Goal: Task Accomplishment & Management: Use online tool/utility

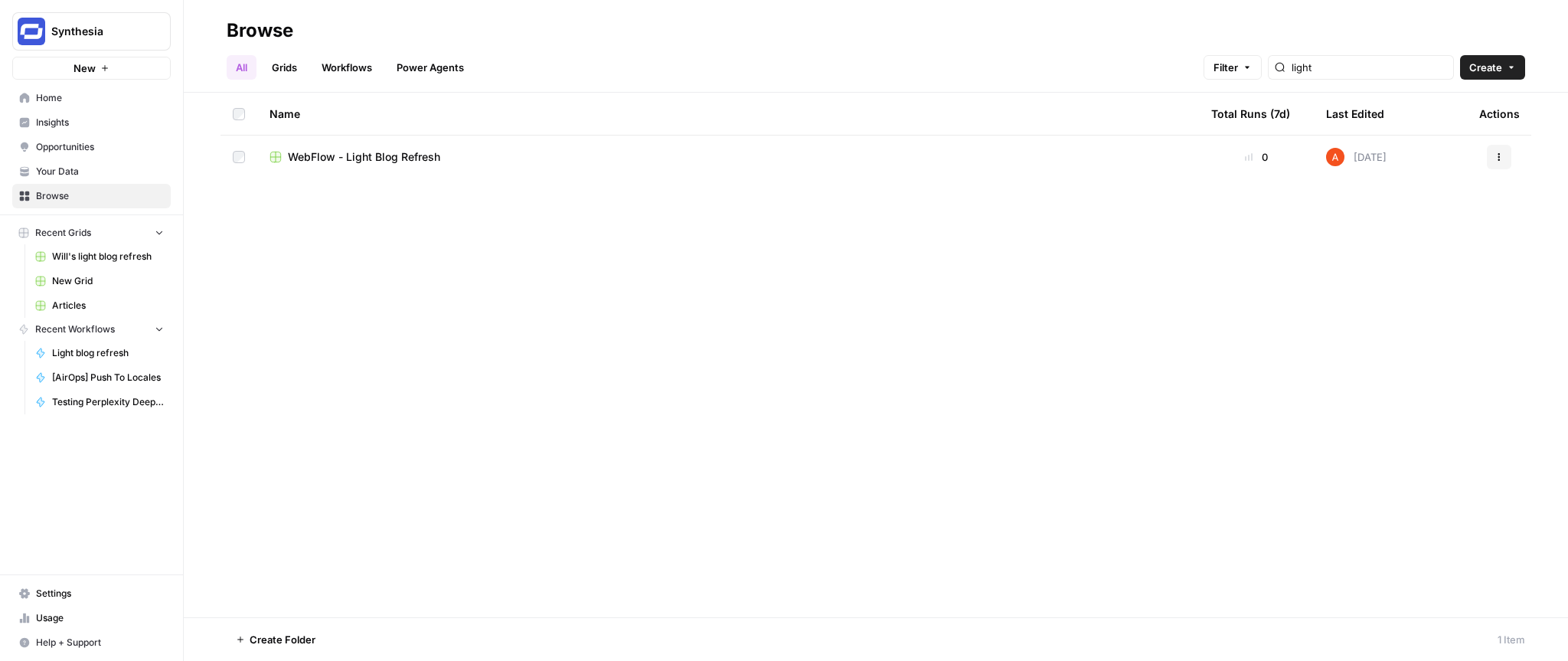
click at [59, 141] on span "Opportunities" at bounding box center [99, 147] width 127 height 14
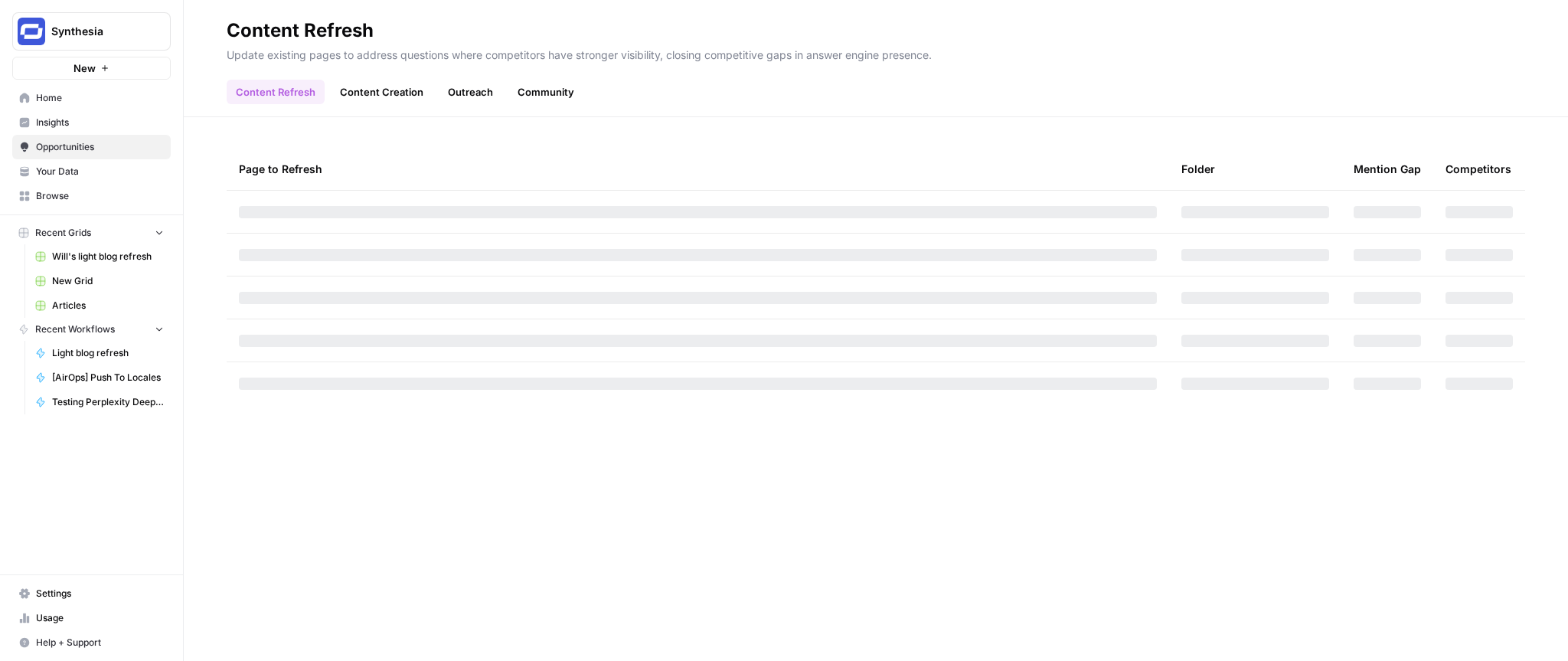
click at [62, 117] on span "Insights" at bounding box center [99, 123] width 127 height 14
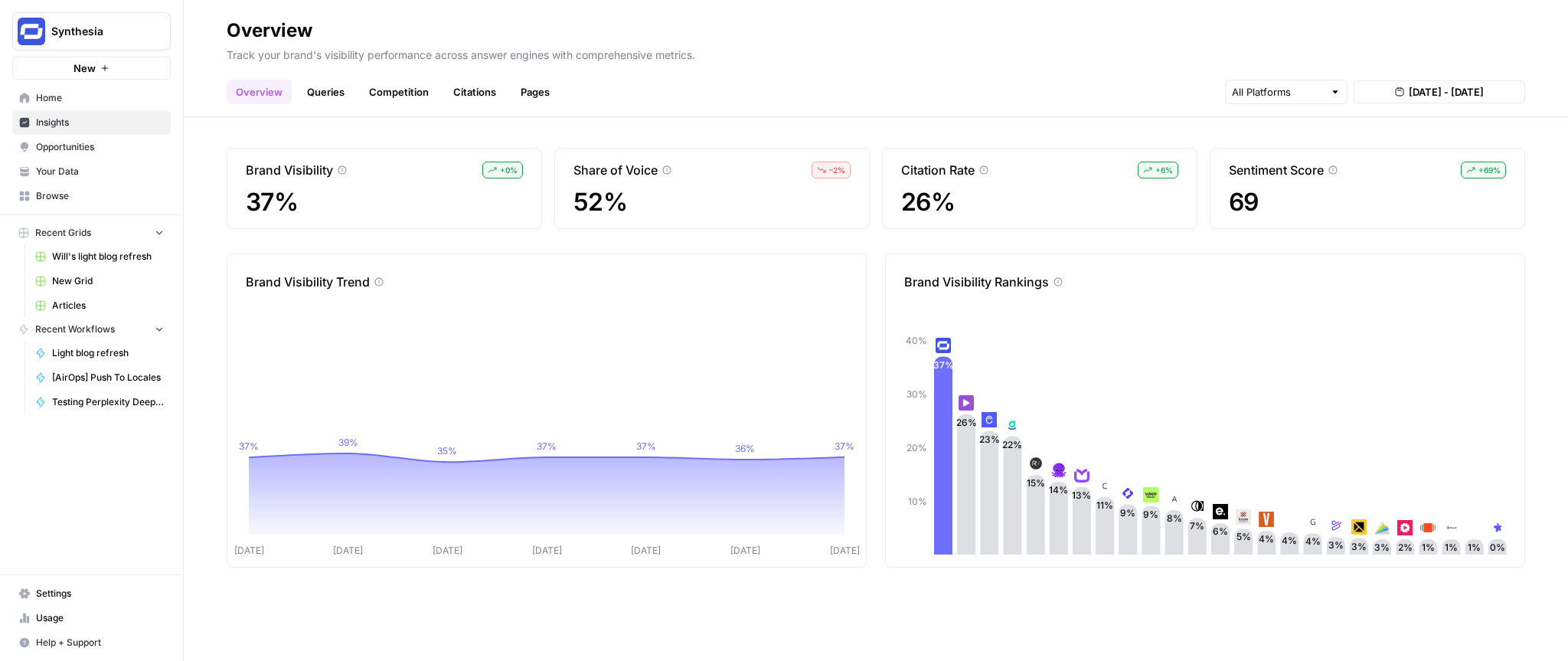
click at [1336, 88] on div at bounding box center [1336, 92] width 11 height 15
click at [1254, 9] on header "Overview Track your brand's visibility performance across answer engines with c…" at bounding box center [876, 58] width 1385 height 118
click at [46, 135] on link "Opportunities" at bounding box center [92, 147] width 158 height 24
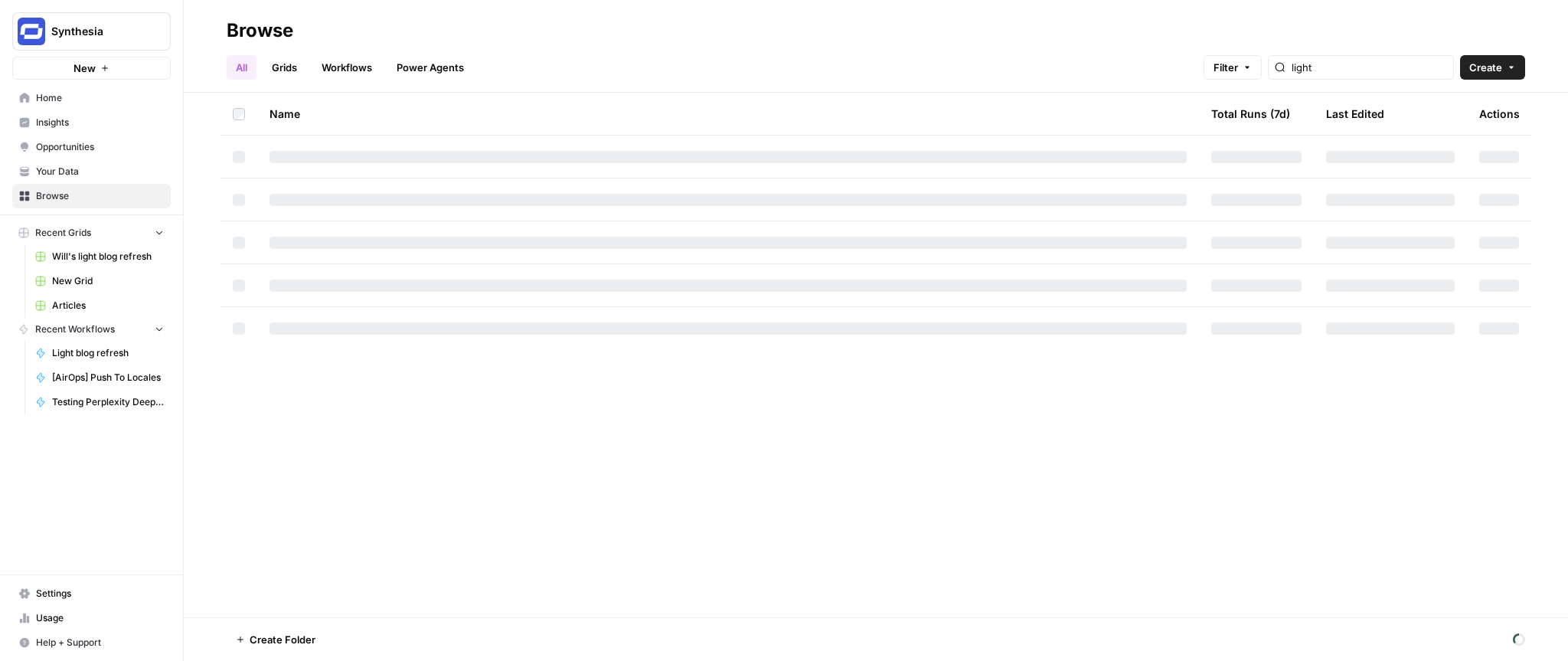
click at [332, 68] on link "Workflows" at bounding box center [347, 67] width 69 height 24
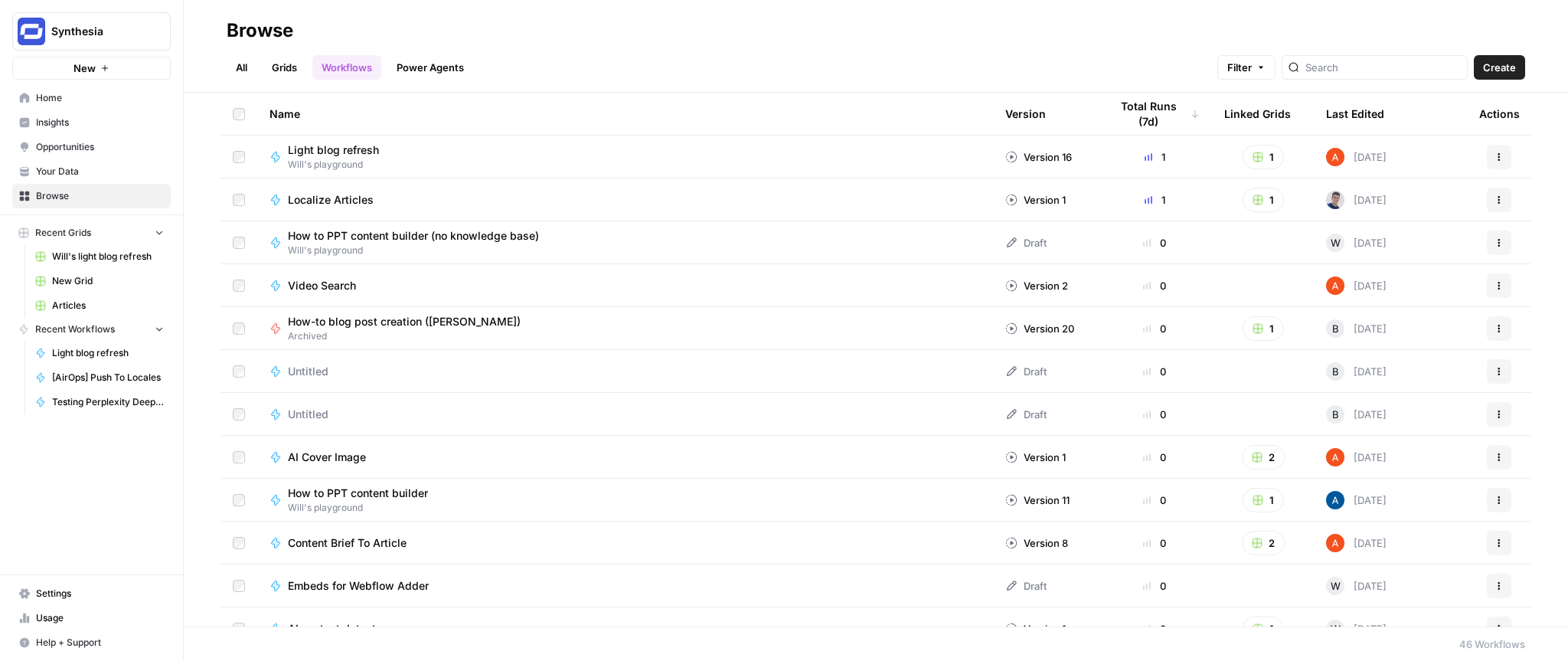
click at [1364, 78] on div at bounding box center [1375, 67] width 186 height 24
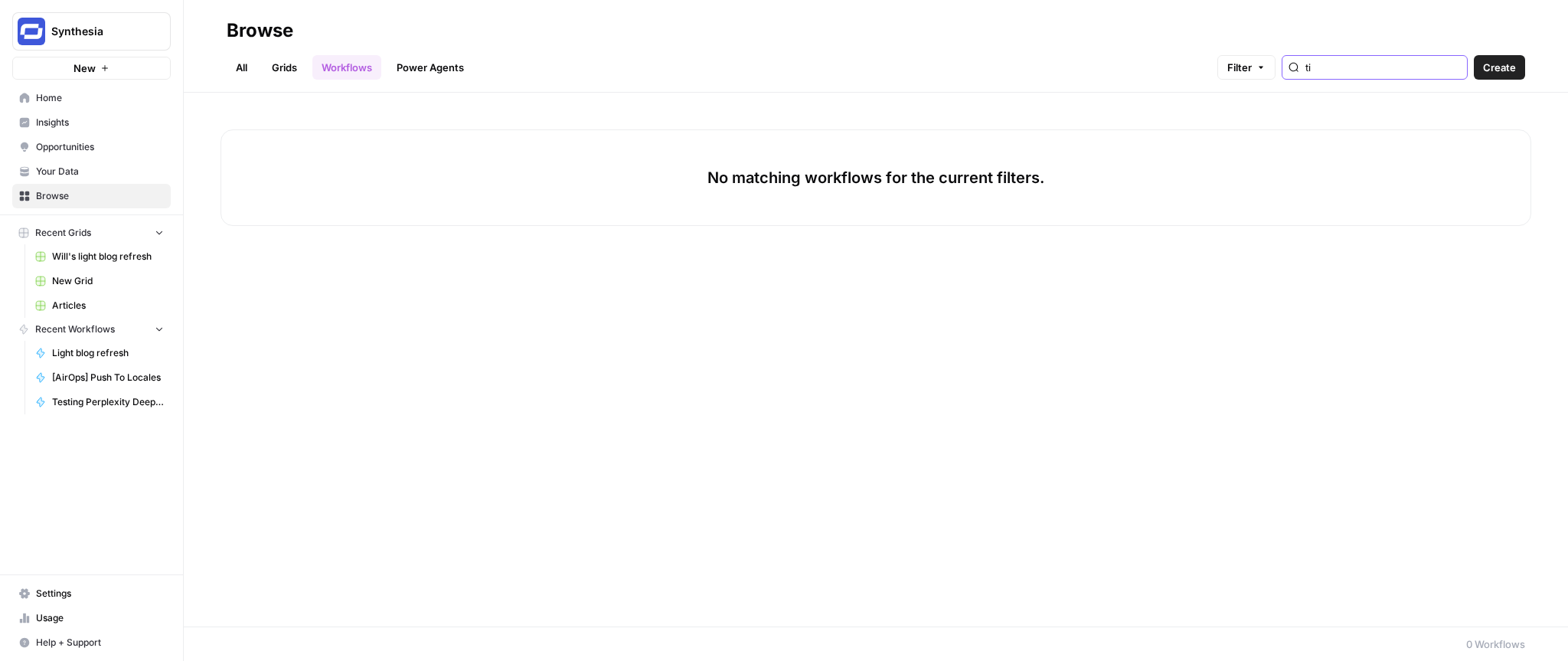
type input "t"
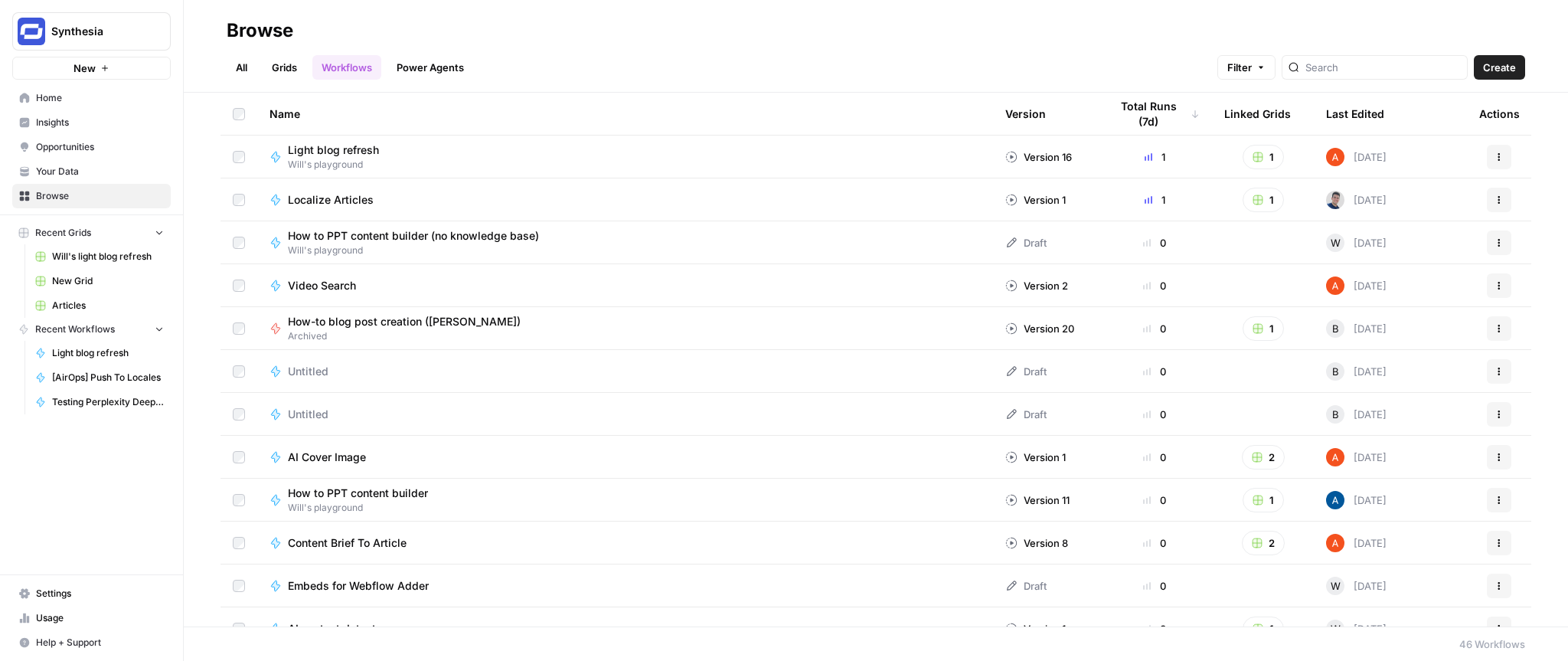
click at [439, 71] on link "Power Agents" at bounding box center [430, 67] width 86 height 24
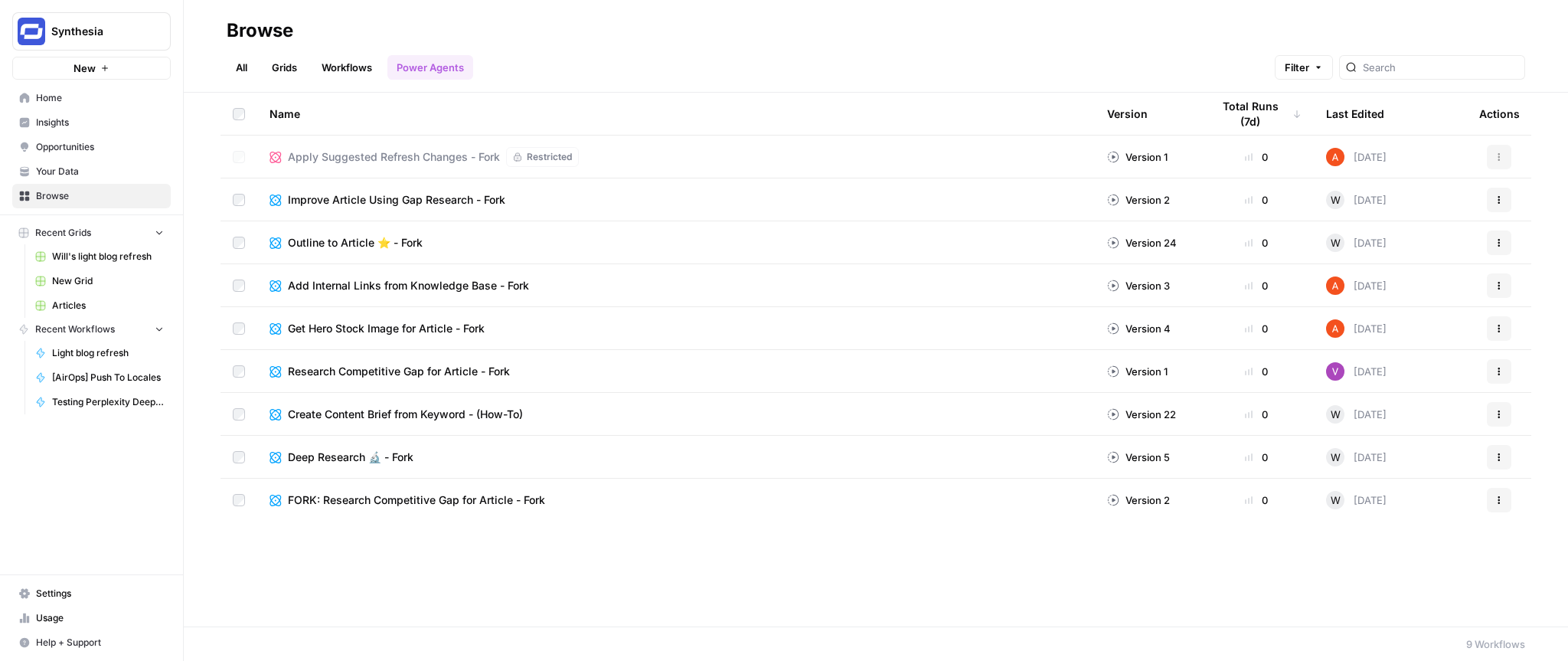
click at [342, 64] on link "Workflows" at bounding box center [347, 67] width 69 height 24
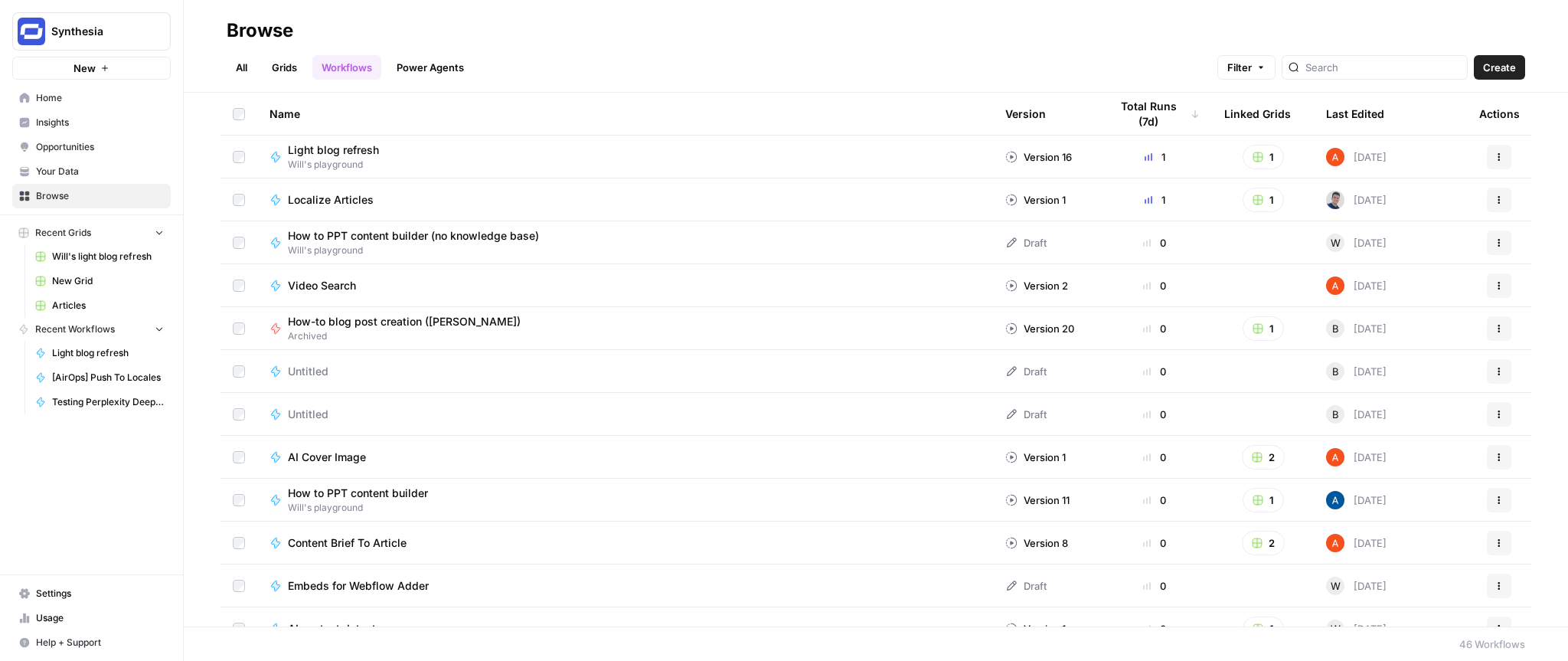
click at [327, 151] on span "Light blog refresh" at bounding box center [333, 150] width 91 height 15
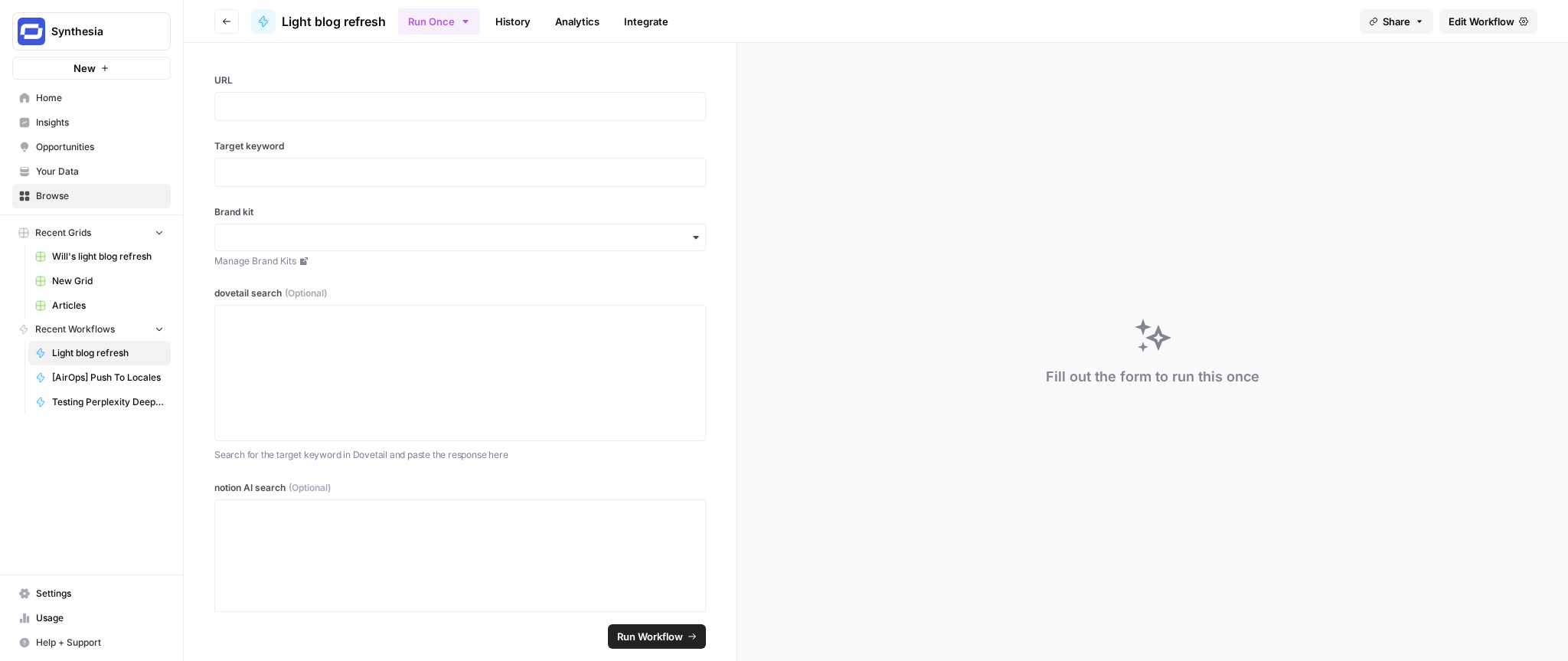
click at [1473, 30] on link "Edit Workflow" at bounding box center [1489, 21] width 98 height 24
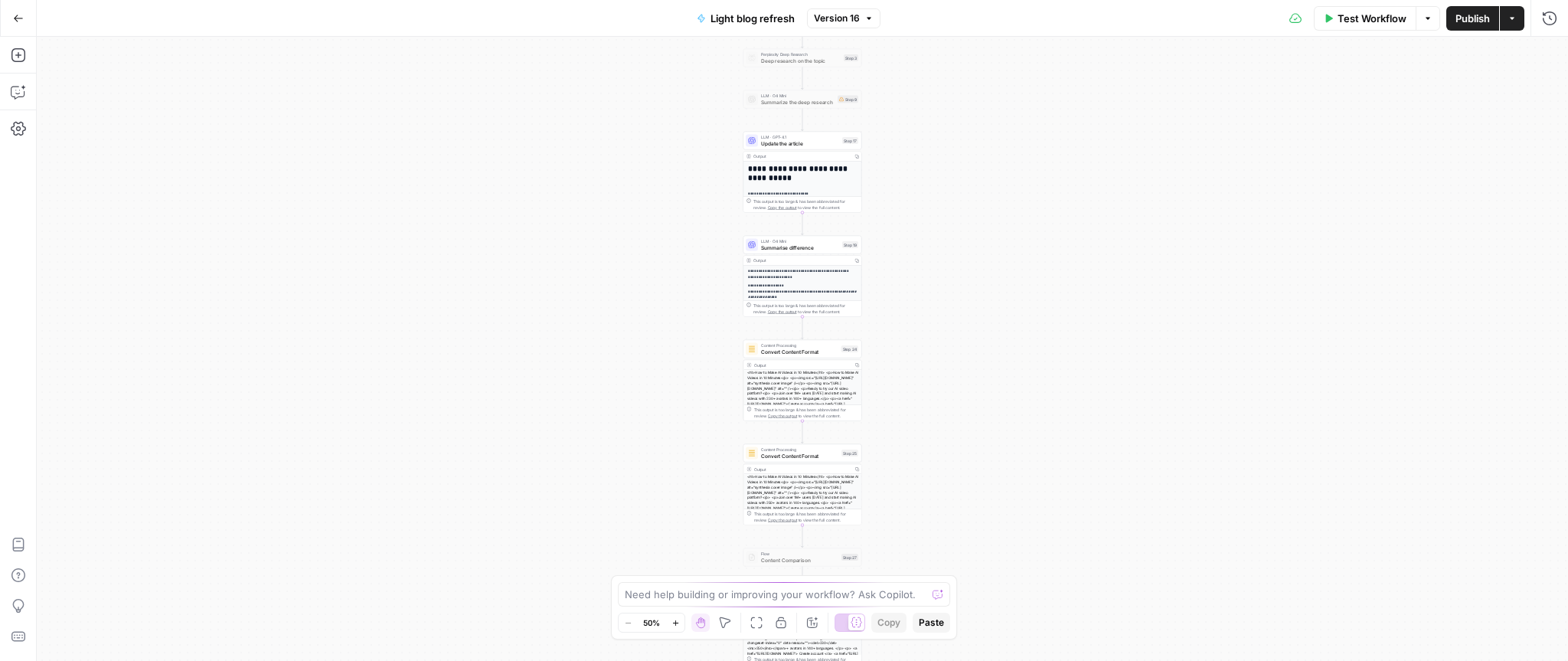
click at [14, 23] on icon "button" at bounding box center [18, 18] width 11 height 11
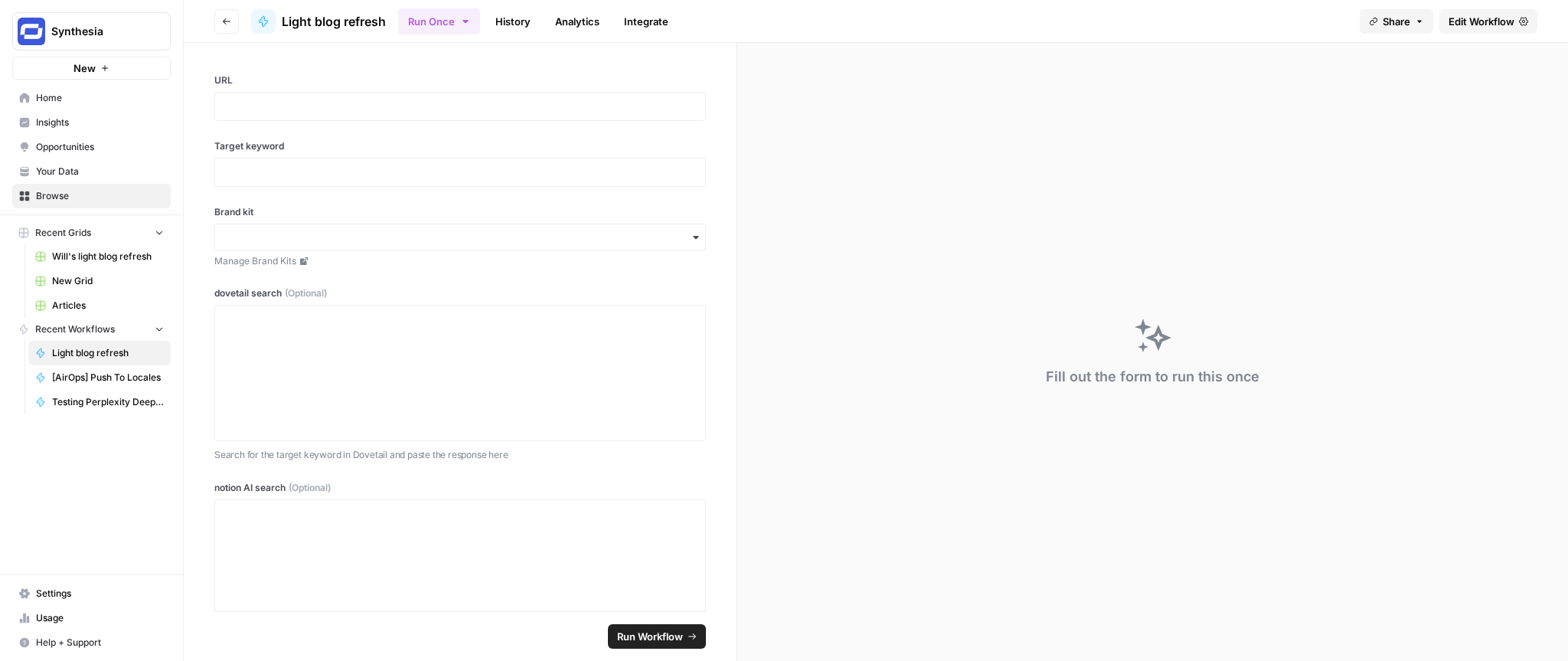
click at [227, 28] on button "Go back" at bounding box center [226, 21] width 24 height 24
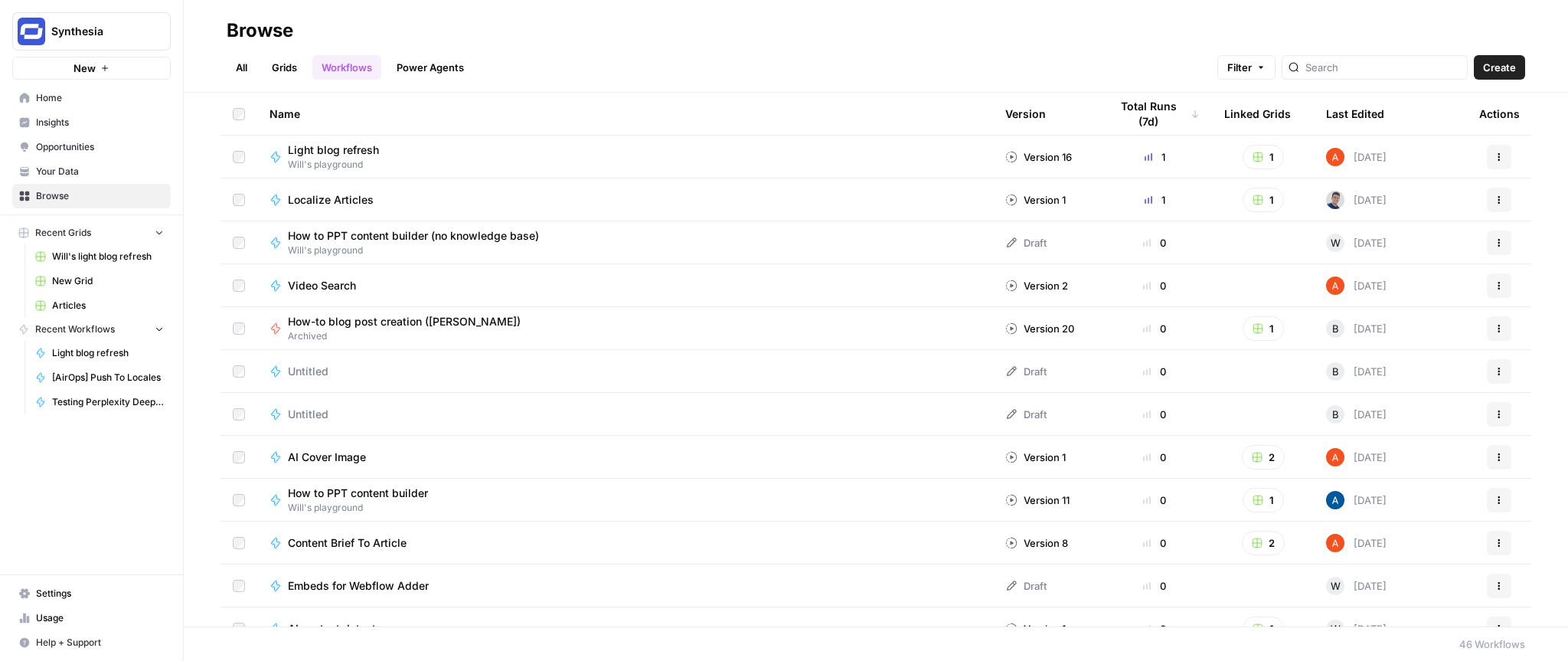
click at [297, 68] on link "Grids" at bounding box center [284, 67] width 43 height 24
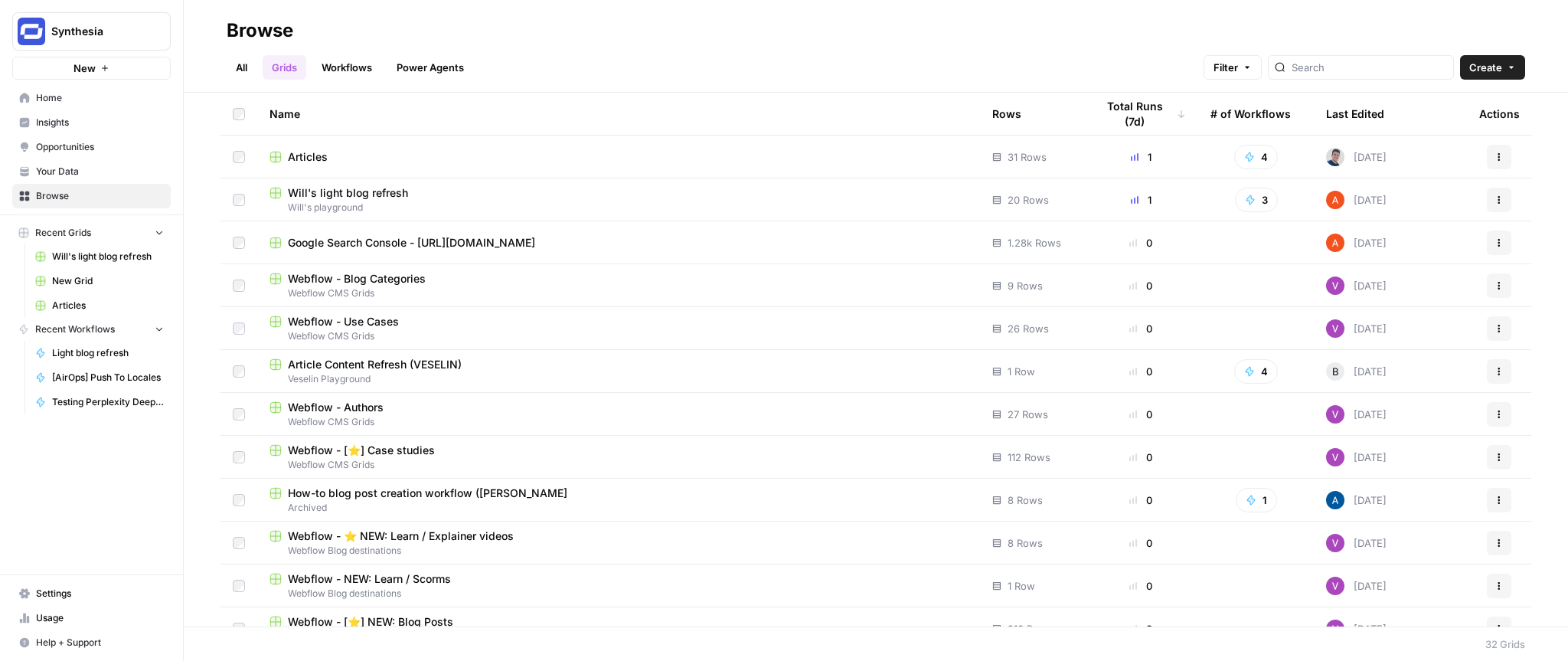
click at [383, 188] on span "Will's light blog refresh" at bounding box center [348, 193] width 120 height 15
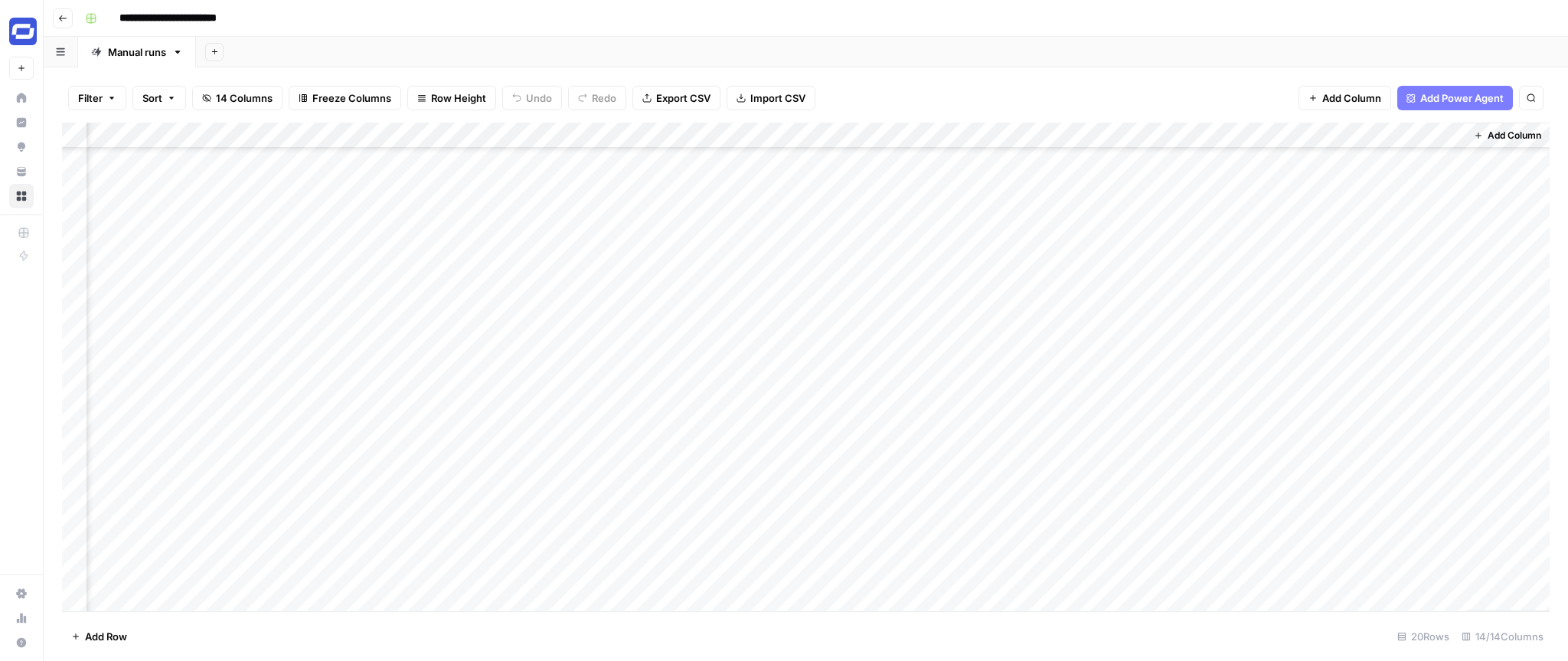
scroll to position [83, 1021]
click at [734, 132] on div "Add Column" at bounding box center [806, 367] width 1488 height 488
click at [525, 26] on div "**********" at bounding box center [816, 18] width 1474 height 24
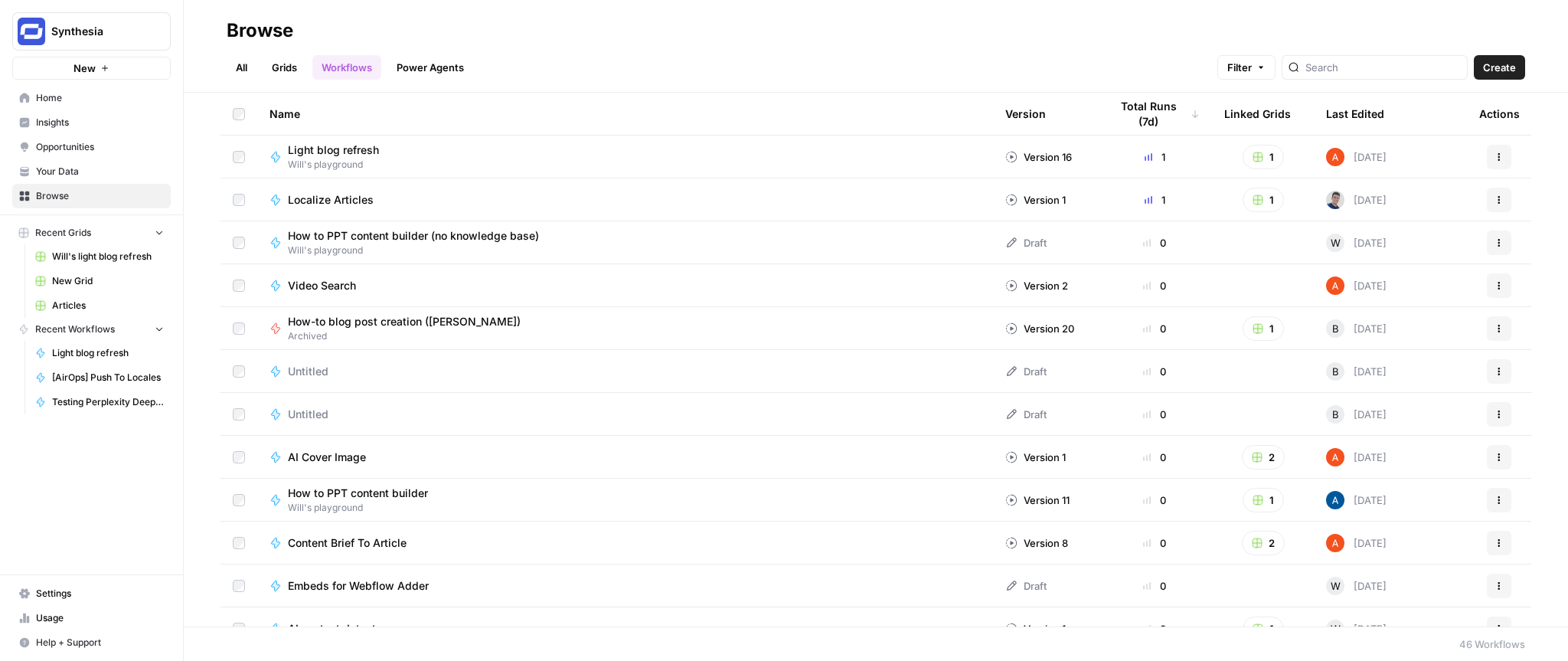
click at [431, 48] on div "All Grids Workflows Power Agents Filter Create" at bounding box center [876, 61] width 1299 height 37
click at [433, 67] on link "Power Agents" at bounding box center [430, 67] width 86 height 24
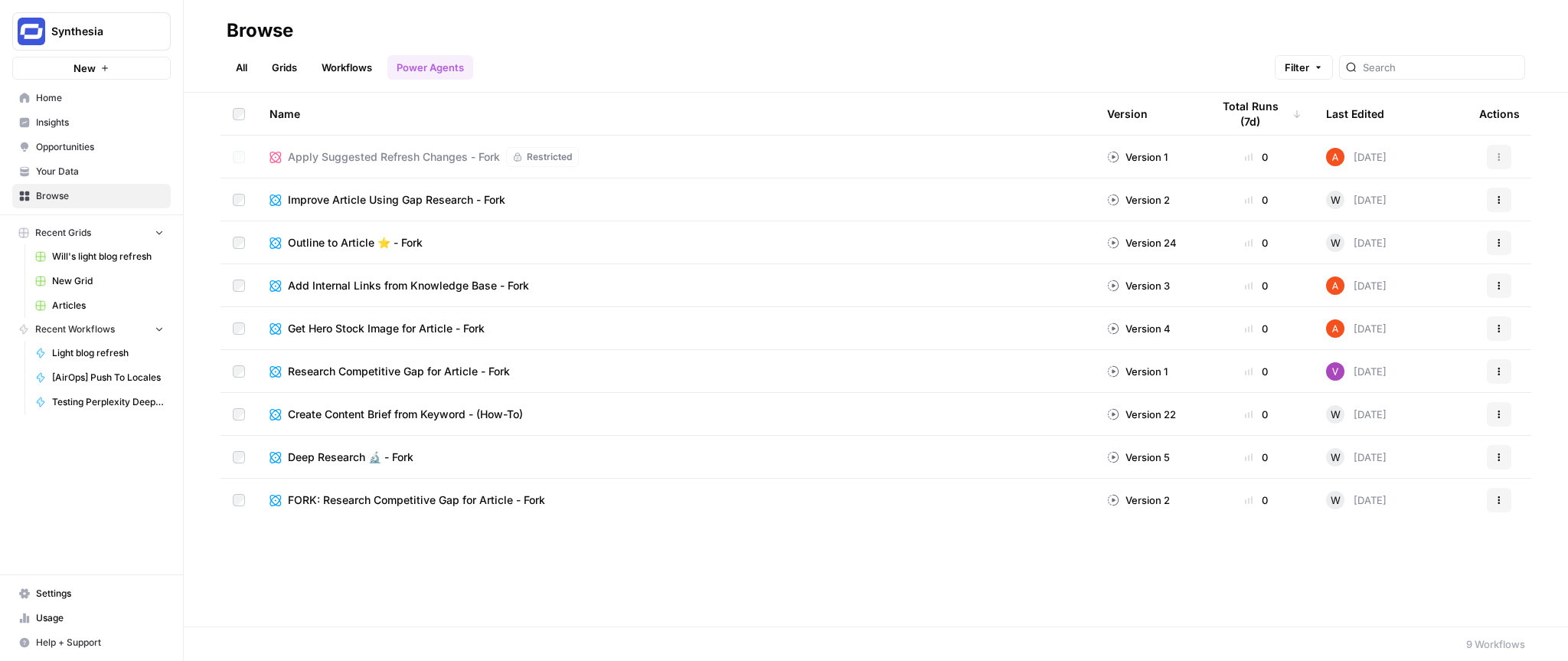
click at [241, 63] on link "All" at bounding box center [242, 67] width 30 height 24
